Goal: Information Seeking & Learning: Learn about a topic

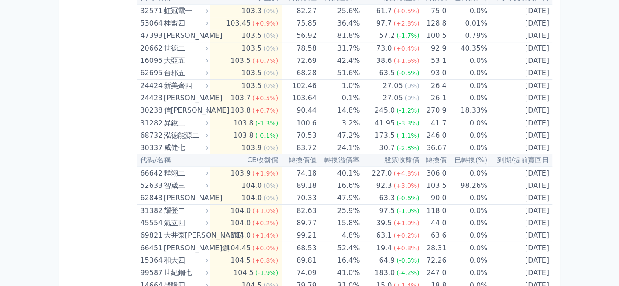
scroll to position [2034, 0]
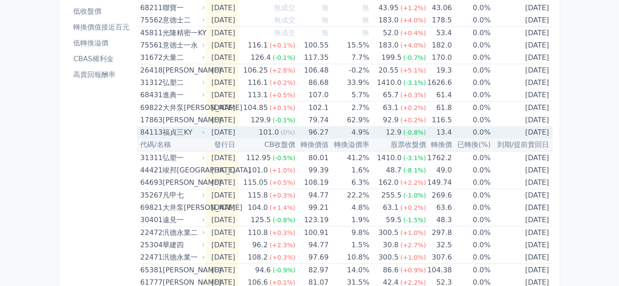
scroll to position [147, 0]
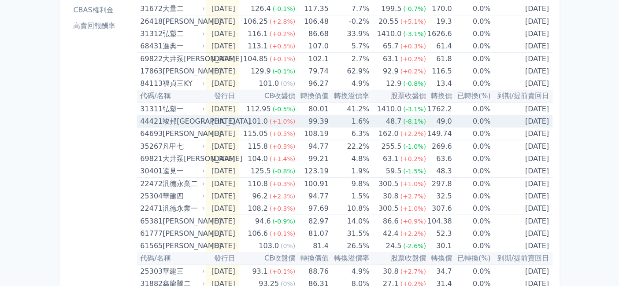
click at [165, 128] on div "竣邦[GEOGRAPHIC_DATA]" at bounding box center [183, 121] width 41 height 12
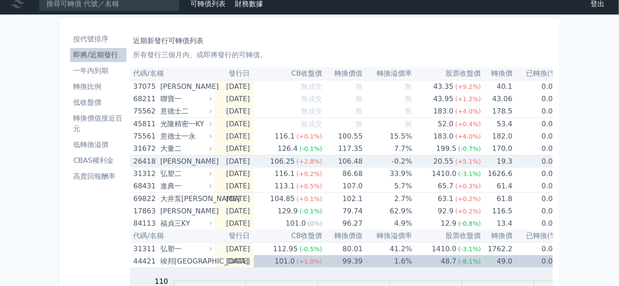
scroll to position [49, 0]
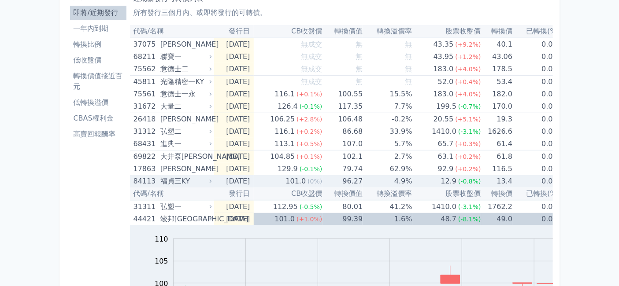
click at [160, 188] on div "福貞三KY" at bounding box center [184, 181] width 49 height 12
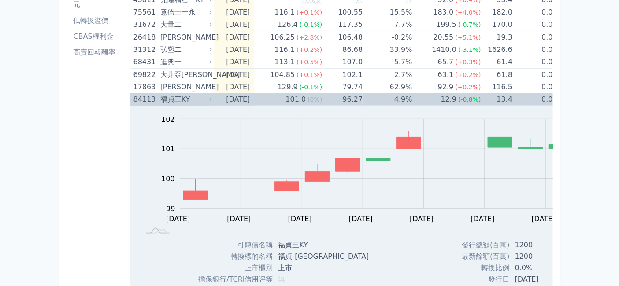
scroll to position [98, 0]
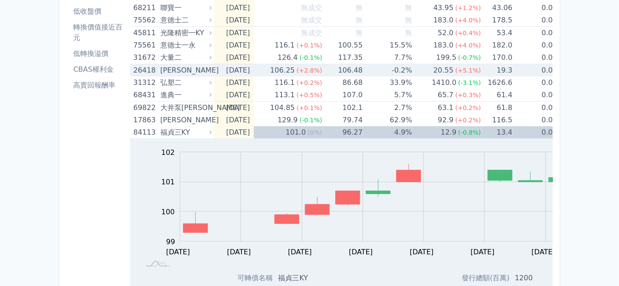
click at [160, 77] on div "[PERSON_NAME]" at bounding box center [184, 70] width 49 height 12
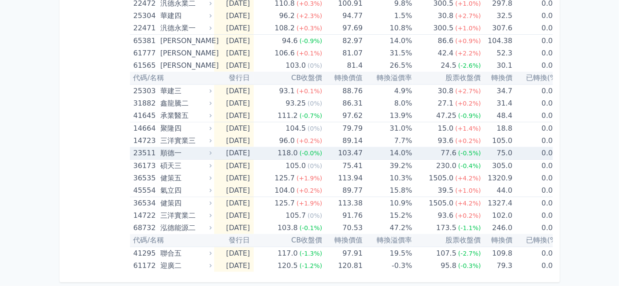
scroll to position [1466, 0]
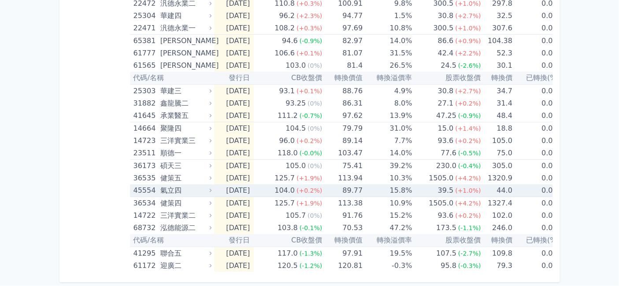
click at [165, 185] on div "氣立四" at bounding box center [184, 191] width 49 height 12
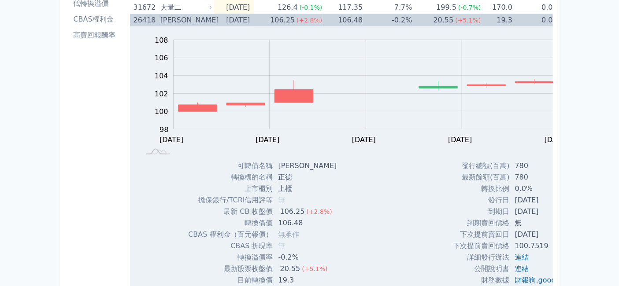
scroll to position [96, 0]
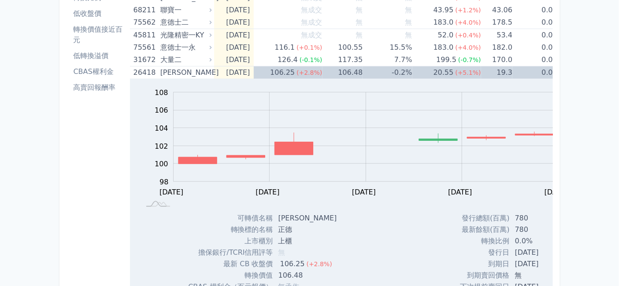
click at [70, 19] on li "低收盤價" at bounding box center [98, 13] width 56 height 11
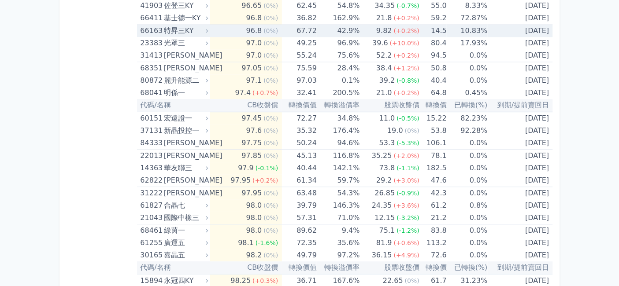
scroll to position [636, 0]
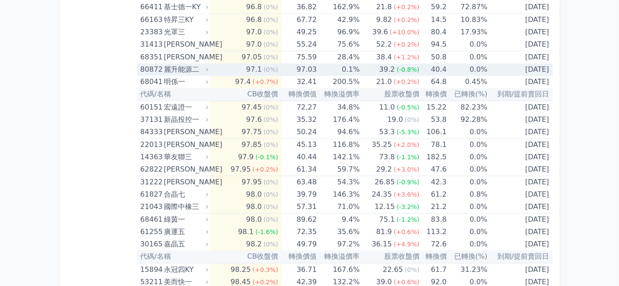
click at [164, 76] on div "麗升能源二" at bounding box center [185, 69] width 43 height 12
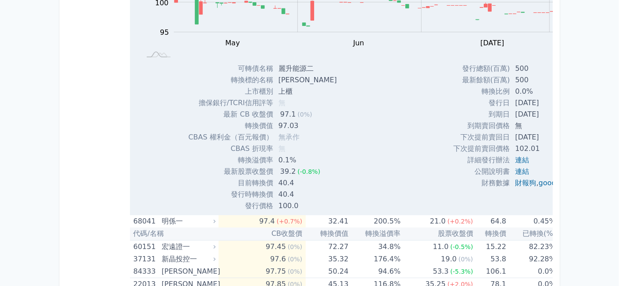
scroll to position [832, 0]
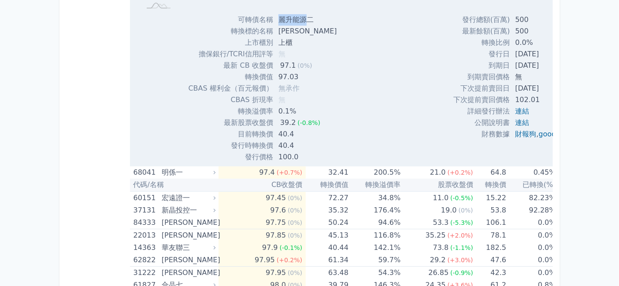
drag, startPoint x: 258, startPoint y: 195, endPoint x: 289, endPoint y: 199, distance: 31.1
click at [289, 26] on td "麗升能源二" at bounding box center [308, 19] width 71 height 11
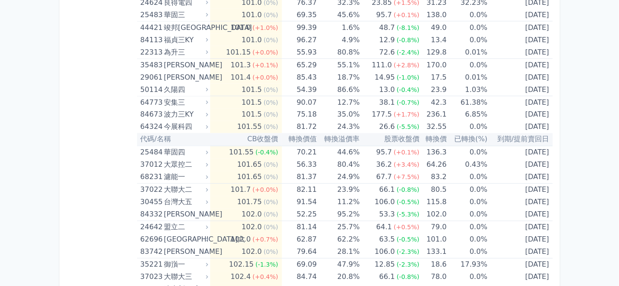
scroll to position [1615, 0]
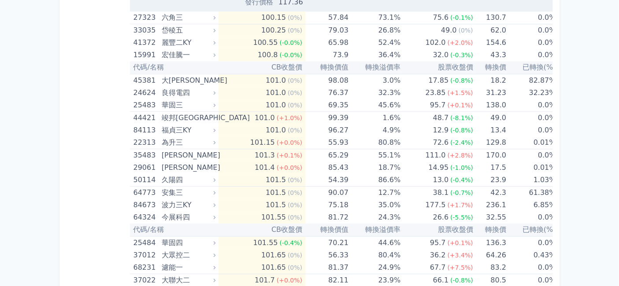
scroll to position [1811, 0]
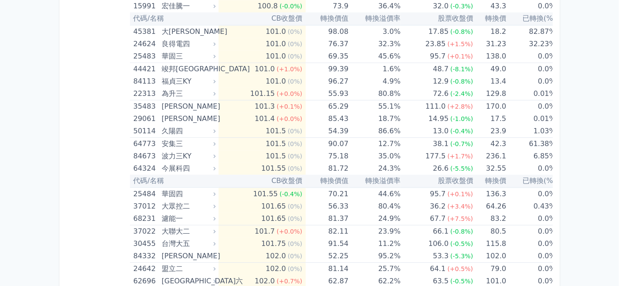
drag, startPoint x: 256, startPoint y: 198, endPoint x: 272, endPoint y: 197, distance: 15.9
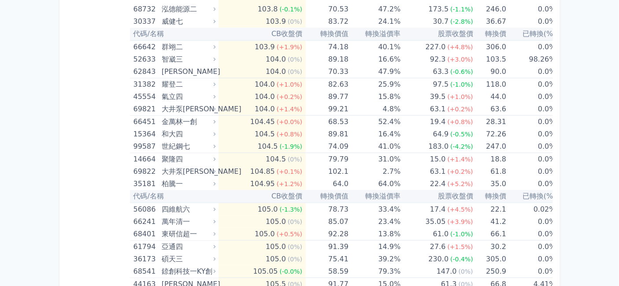
scroll to position [2448, 0]
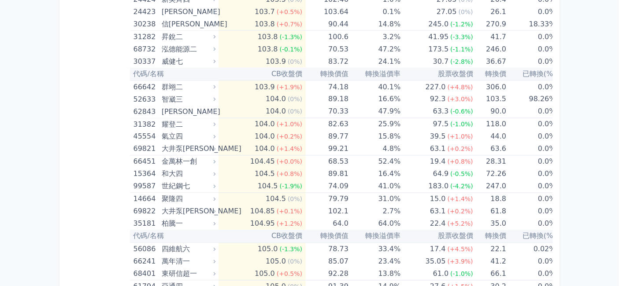
scroll to position [2644, 0]
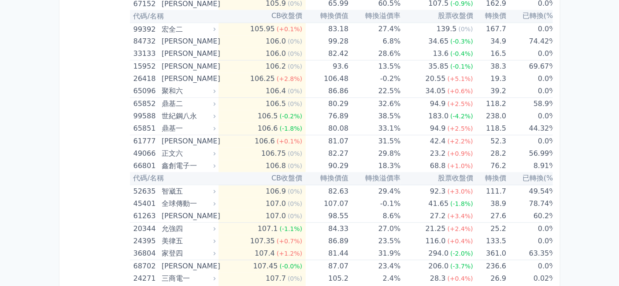
scroll to position [2791, 0]
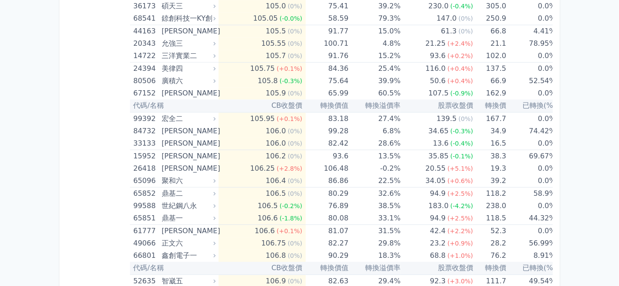
scroll to position [2937, 0]
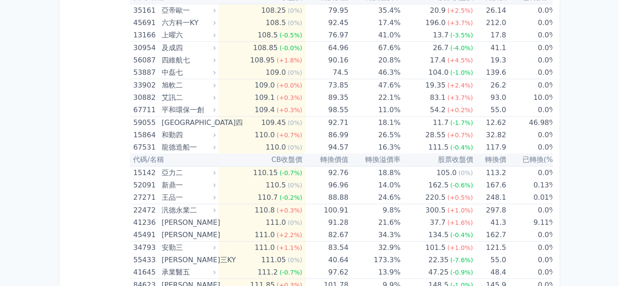
scroll to position [3182, 0]
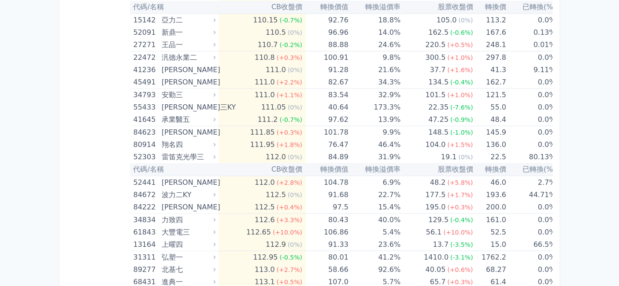
scroll to position [3574, 0]
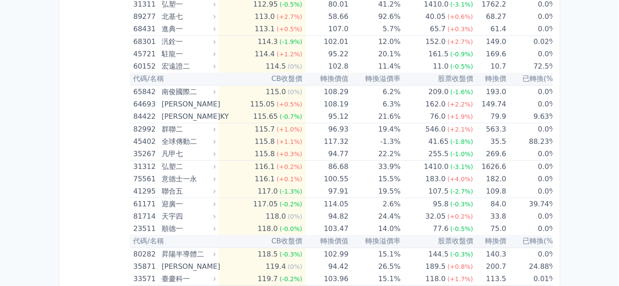
scroll to position [4161, 0]
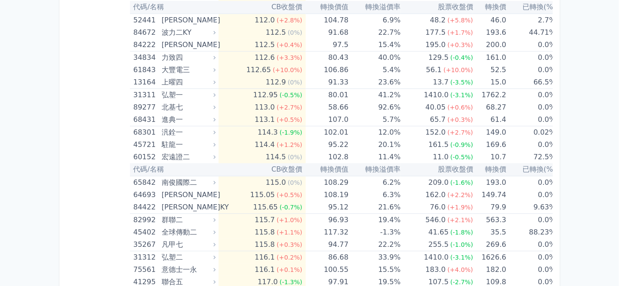
scroll to position [4259, 0]
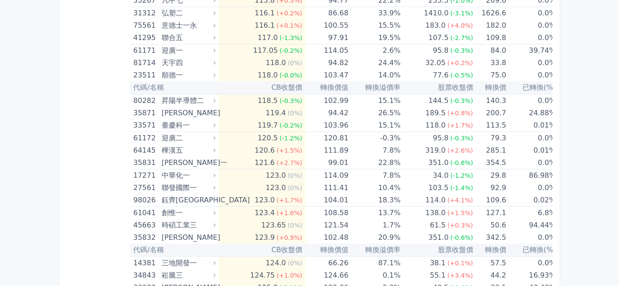
scroll to position [4553, 0]
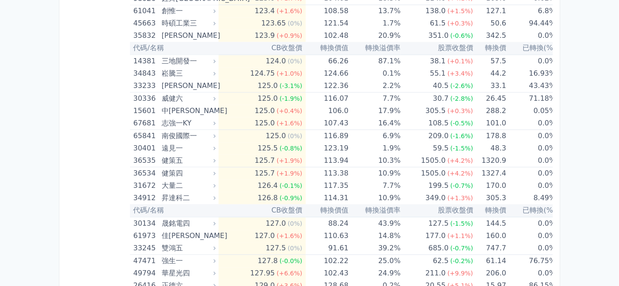
scroll to position [5092, 0]
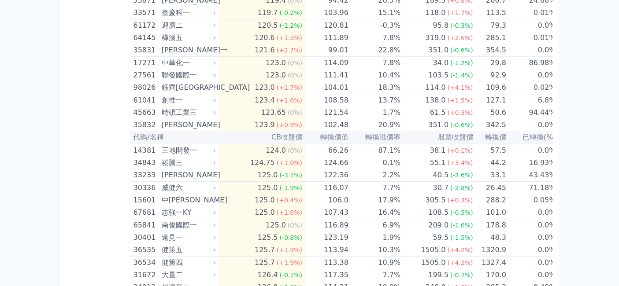
scroll to position [5141, 0]
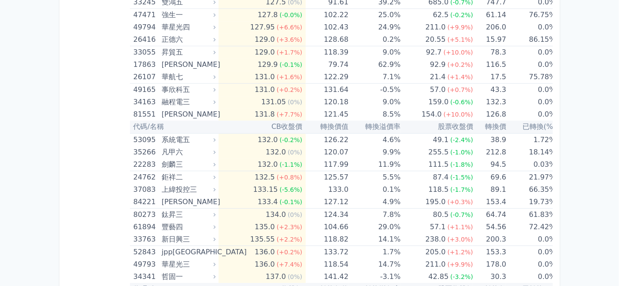
scroll to position [5337, 0]
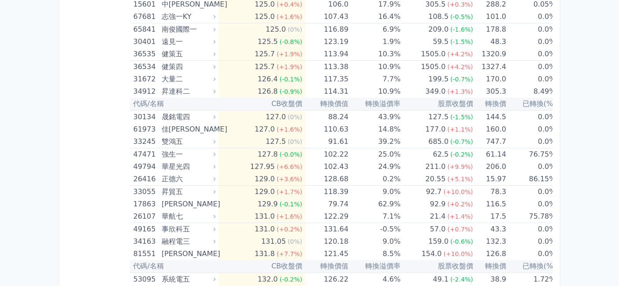
scroll to position [5434, 0]
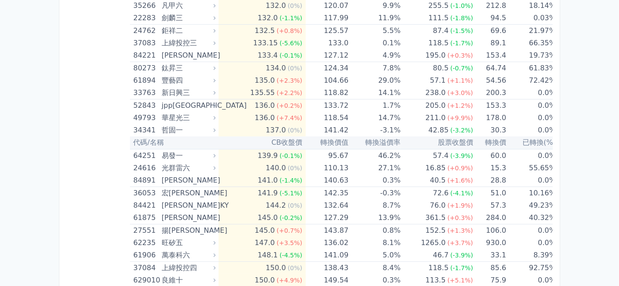
scroll to position [5483, 0]
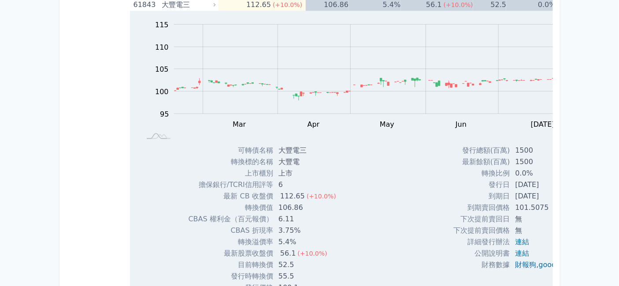
scroll to position [4602, 0]
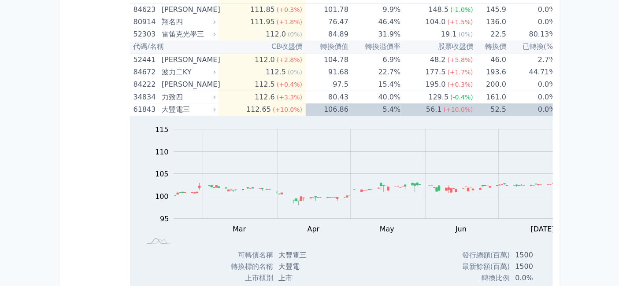
scroll to position [4259, 0]
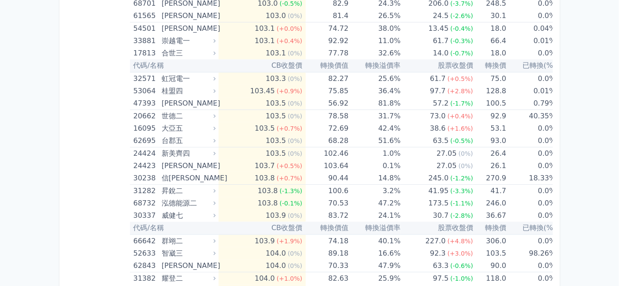
scroll to position [2301, 0]
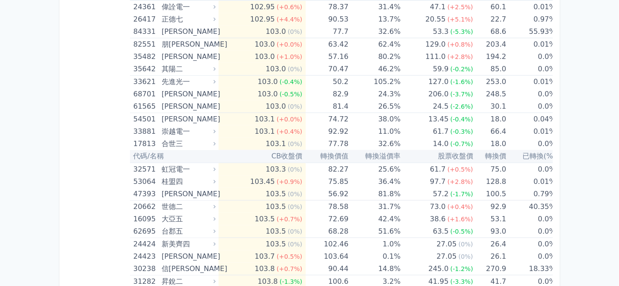
scroll to position [2546, 0]
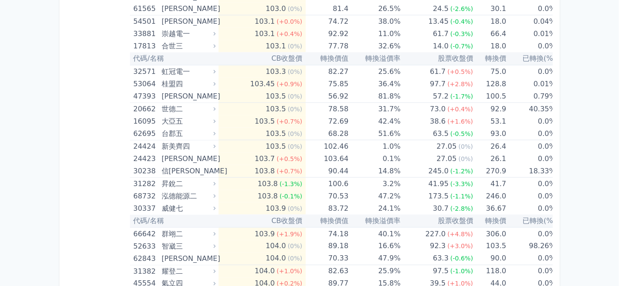
drag, startPoint x: 259, startPoint y: 131, endPoint x: 281, endPoint y: 134, distance: 22.6
copy td "大聯大"
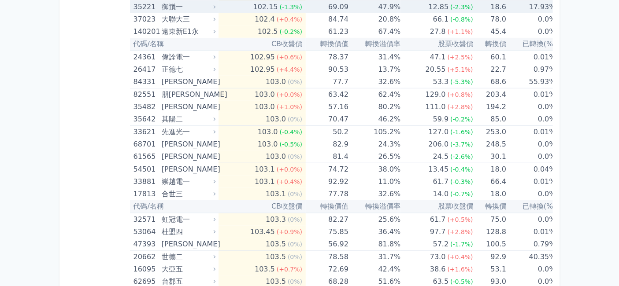
scroll to position [2350, 0]
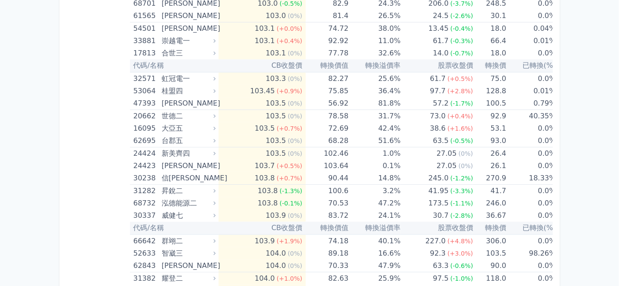
scroll to position [2301, 0]
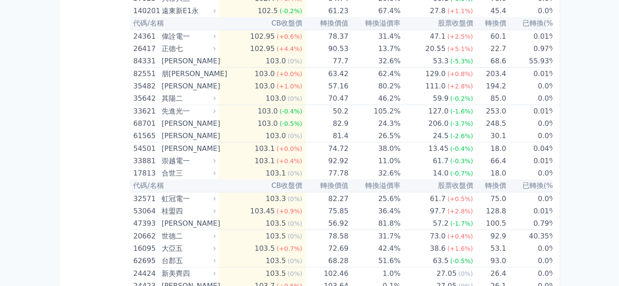
scroll to position [2497, 0]
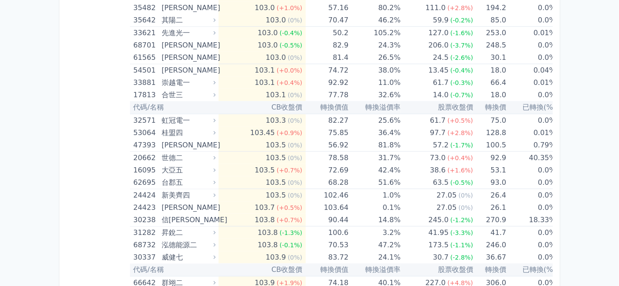
drag, startPoint x: 257, startPoint y: 197, endPoint x: 279, endPoint y: 197, distance: 21.6
copy td "[GEOGRAPHIC_DATA]"
